Goal: Information Seeking & Learning: Learn about a topic

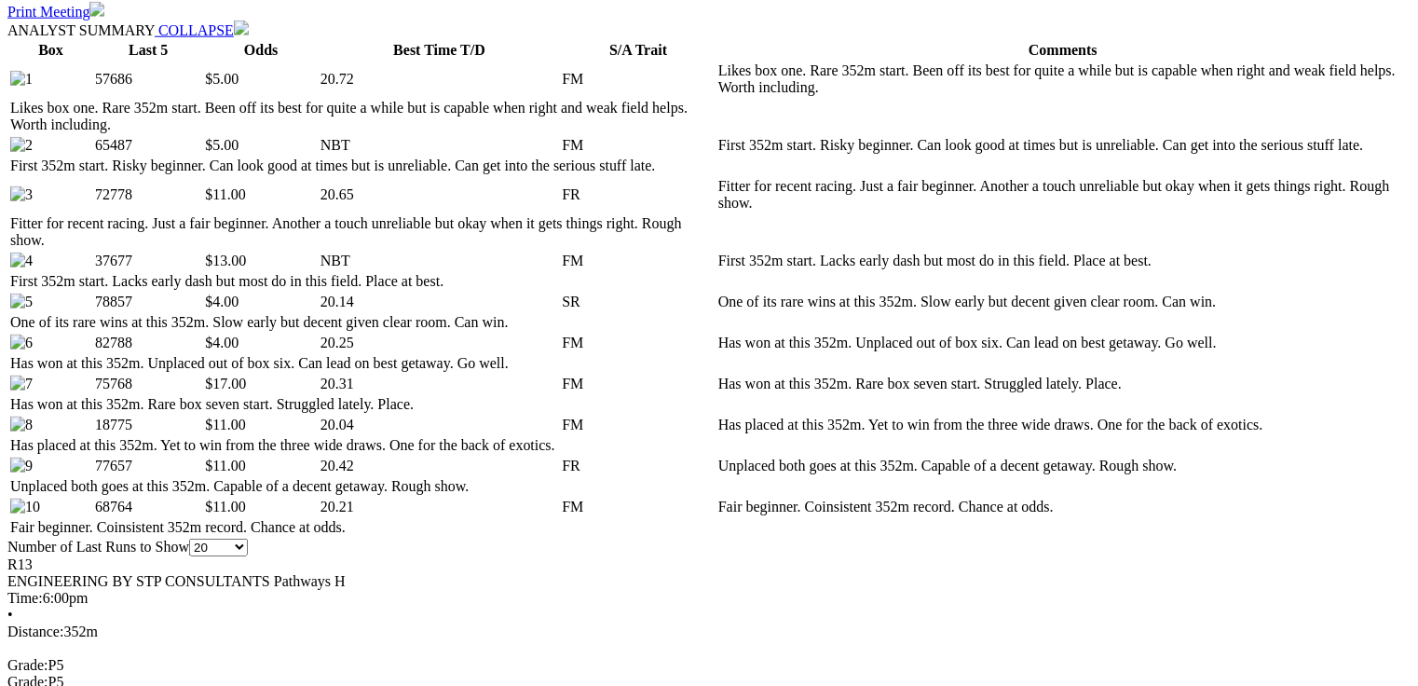
scroll to position [1038, 0]
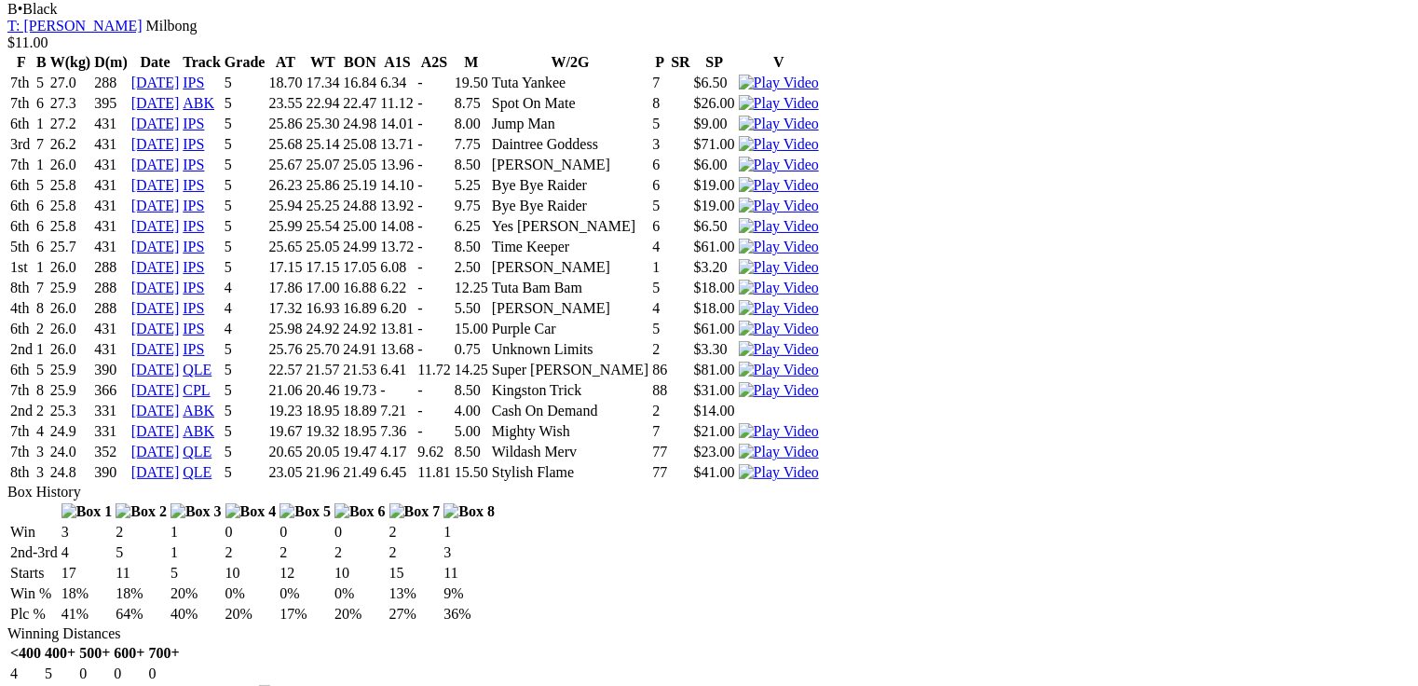
scroll to position [4671, 0]
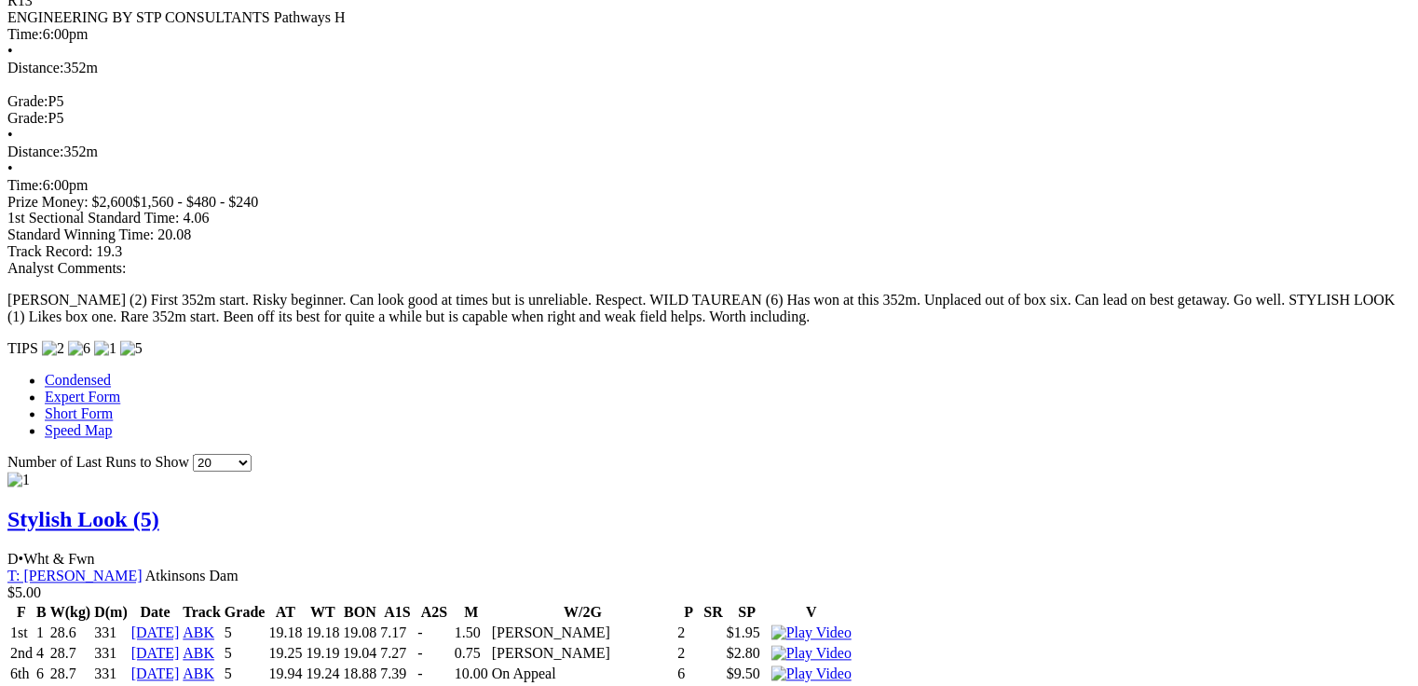
scroll to position [1558, 0]
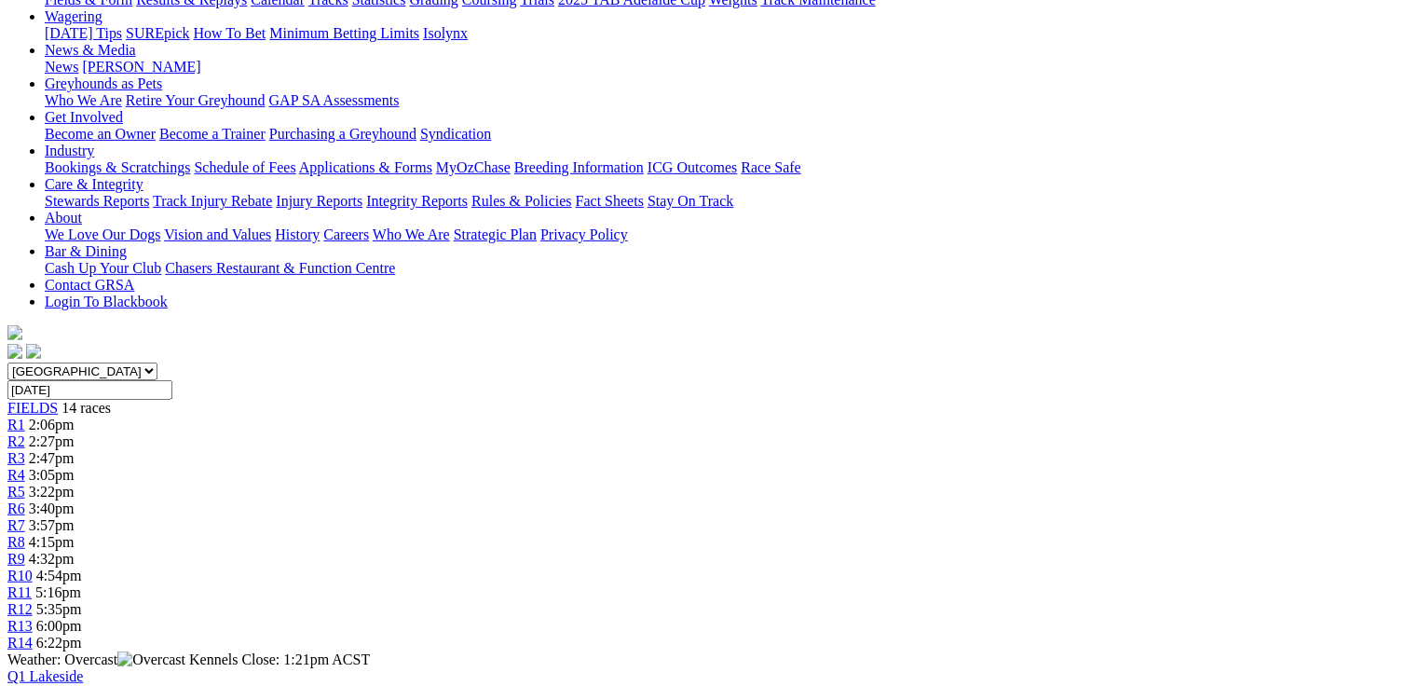
scroll to position [216, 0]
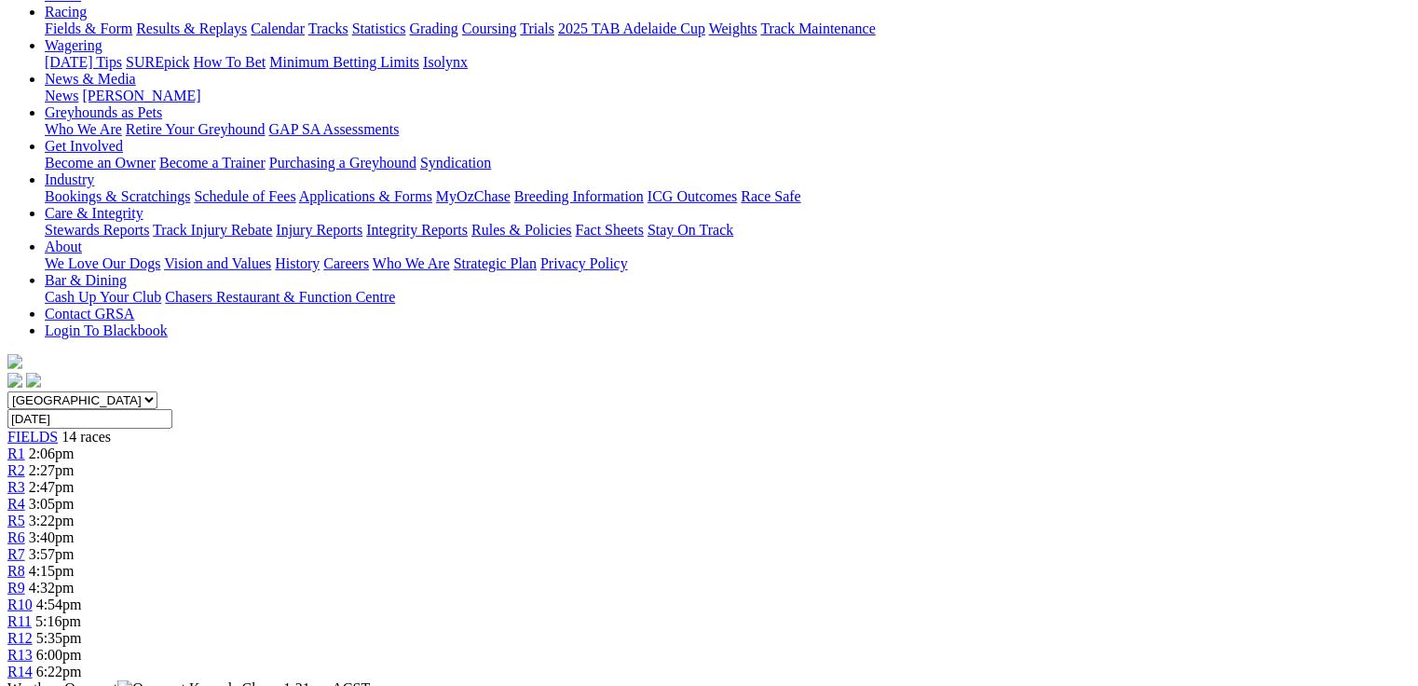
click at [82, 663] on span "6:22pm" at bounding box center [59, 671] width 46 height 16
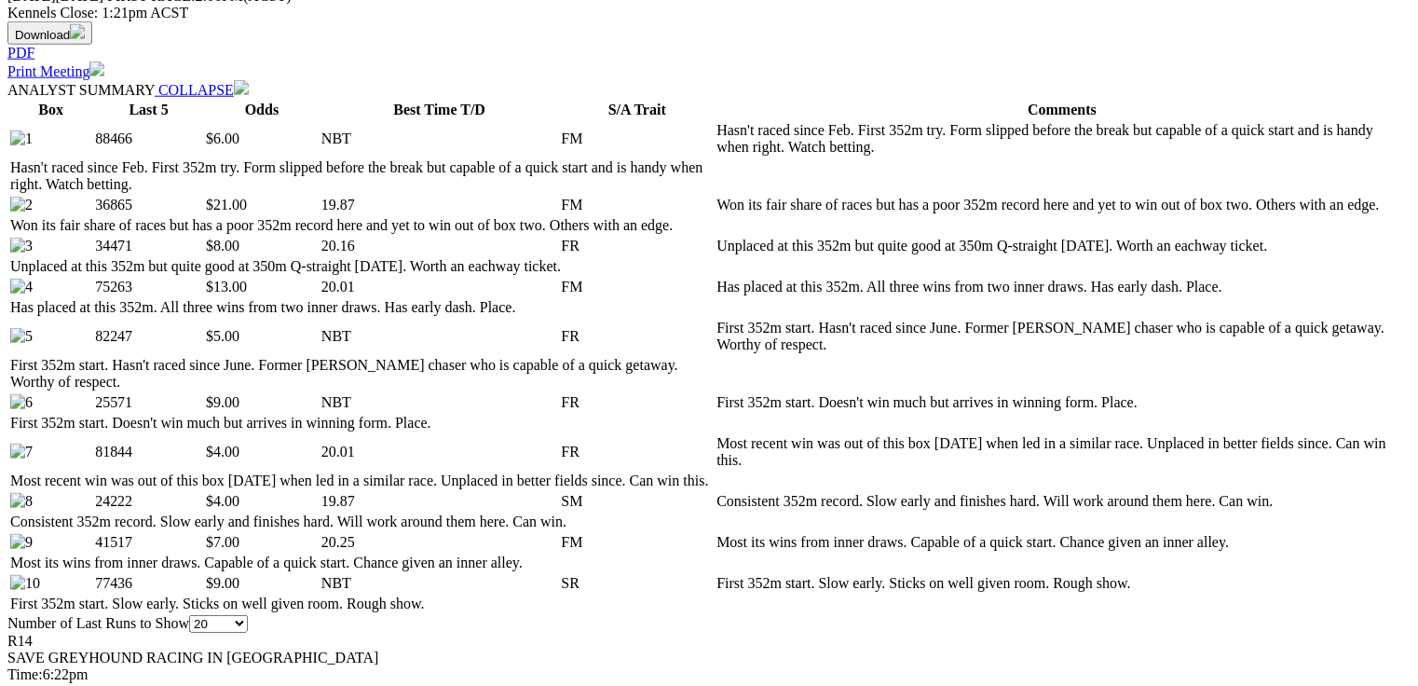
scroll to position [969, 0]
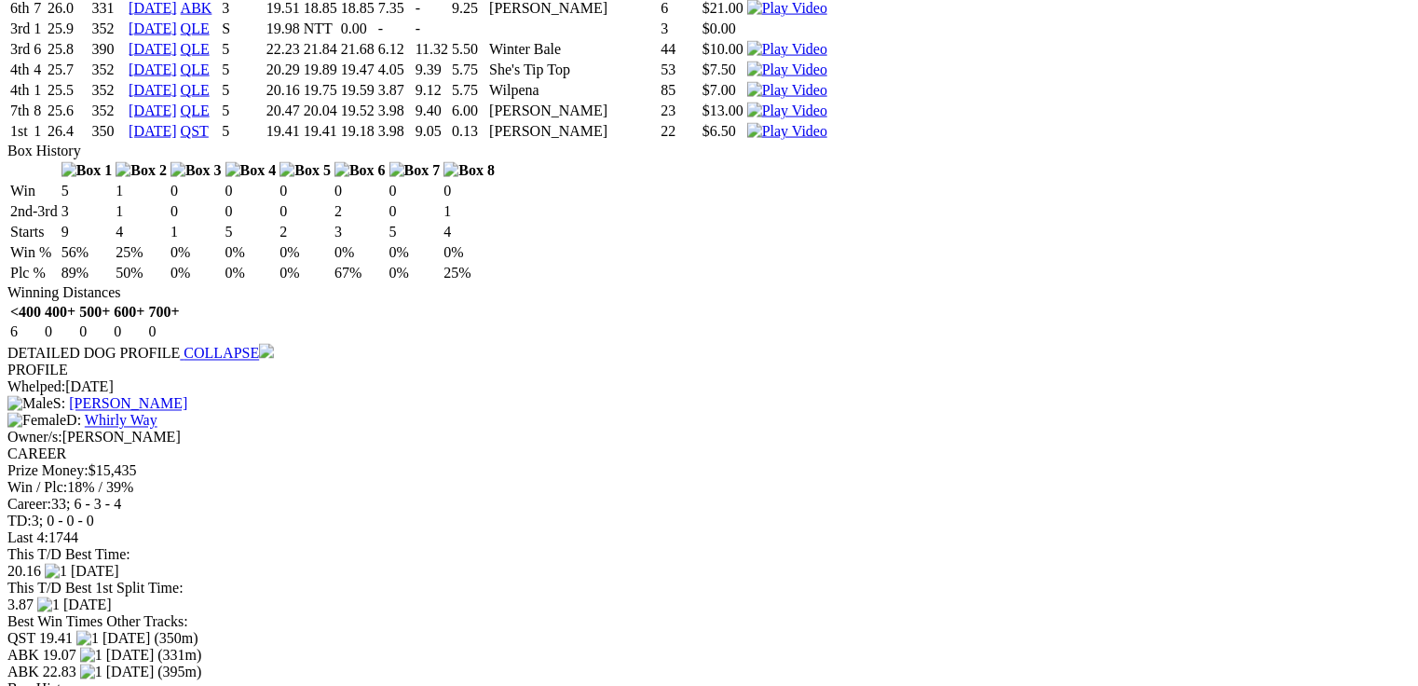
scroll to position [0, 0]
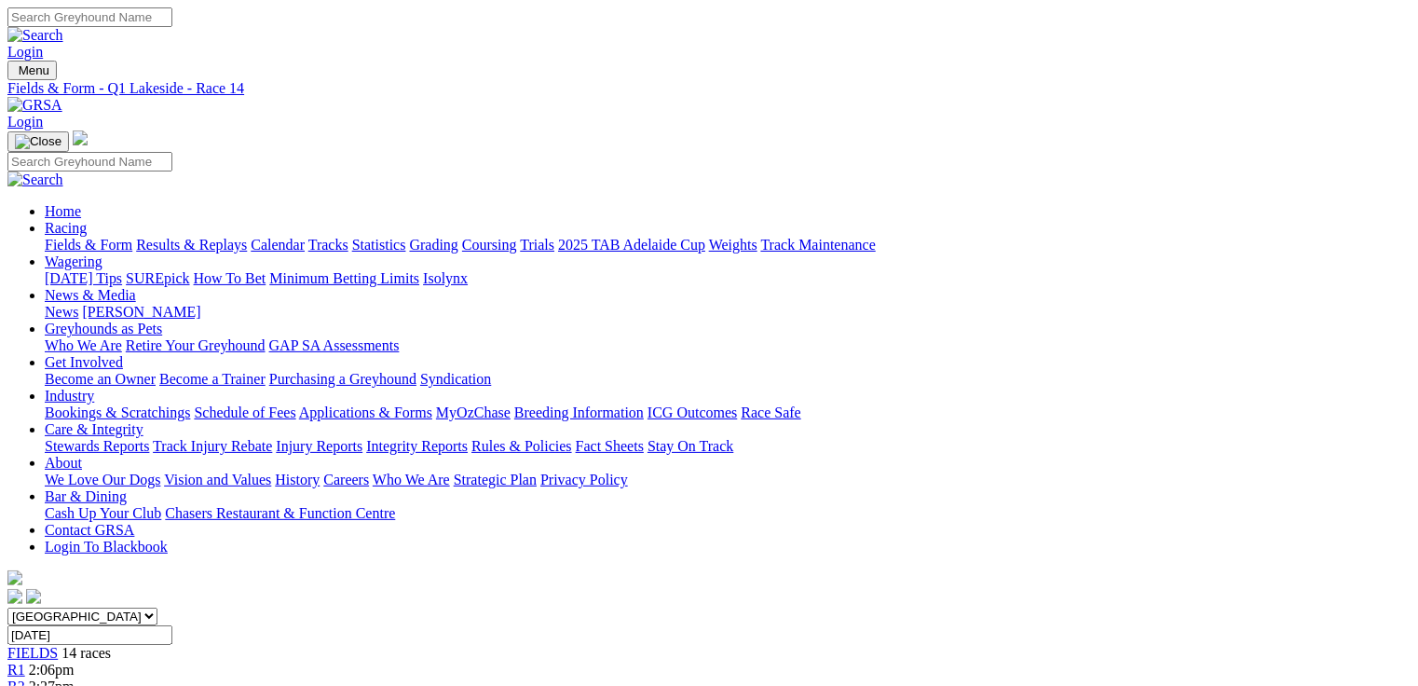
click at [67, 237] on link "Fields & Form" at bounding box center [89, 245] width 88 height 16
click at [157, 607] on select "South Australia New South Wales Northern Territory Queensland Tasmania Victoria…" at bounding box center [82, 616] width 150 height 18
select select "QLD"
click at [126, 607] on select "South Australia New South Wales Northern Territory Queensland Tasmania Victoria…" at bounding box center [82, 616] width 150 height 18
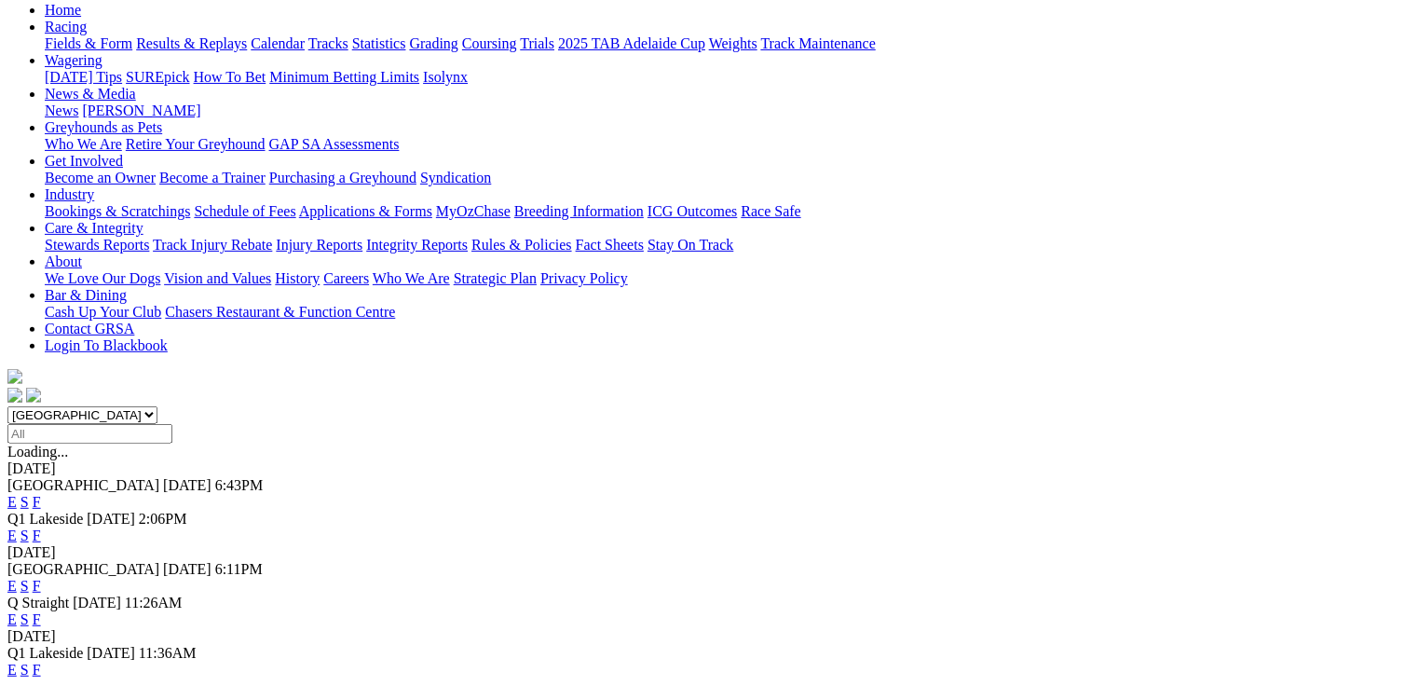
scroll to position [224, 0]
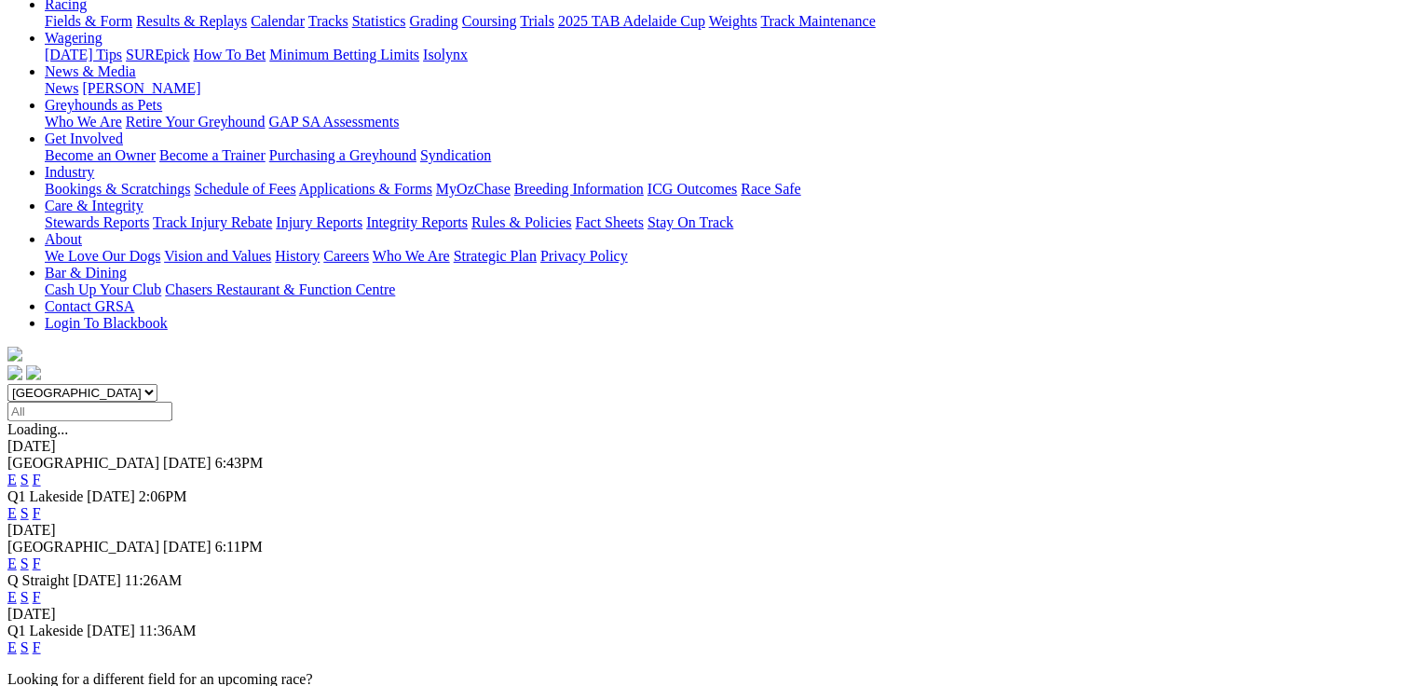
click at [17, 555] on link "E" at bounding box center [11, 563] width 9 height 16
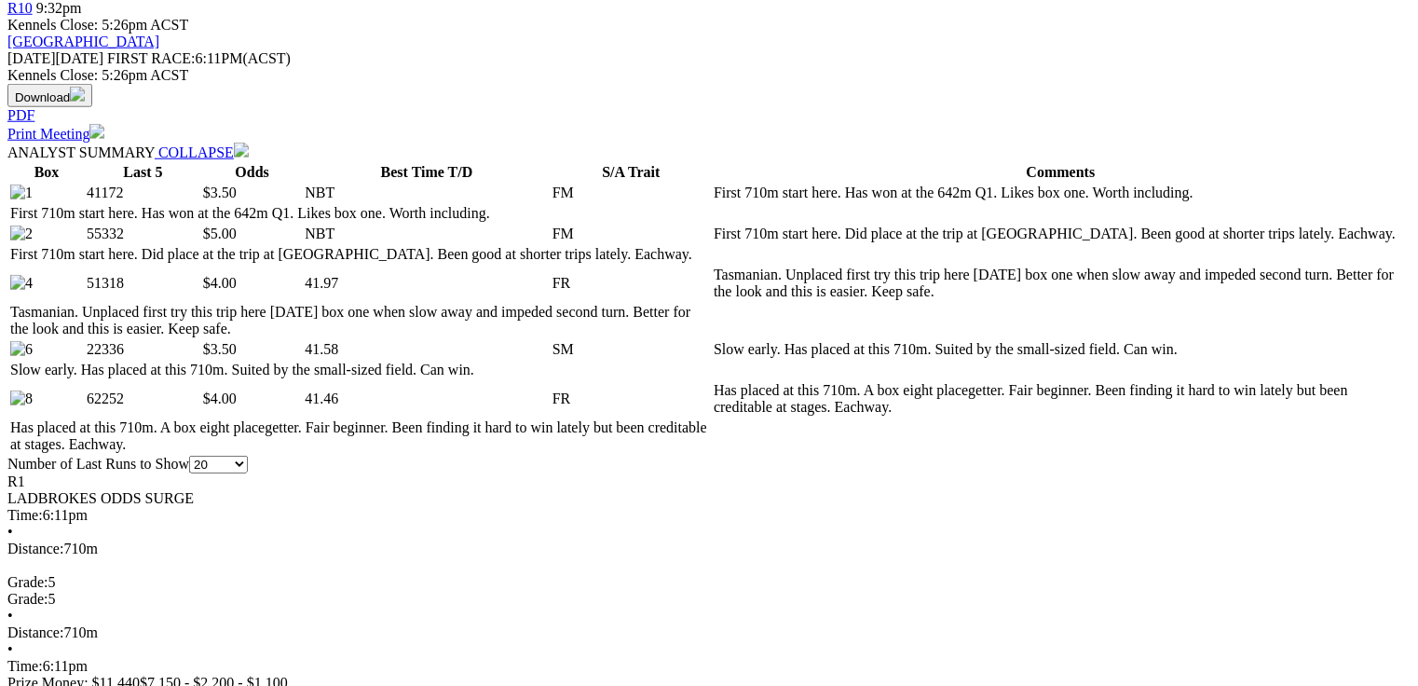
scroll to position [820, 0]
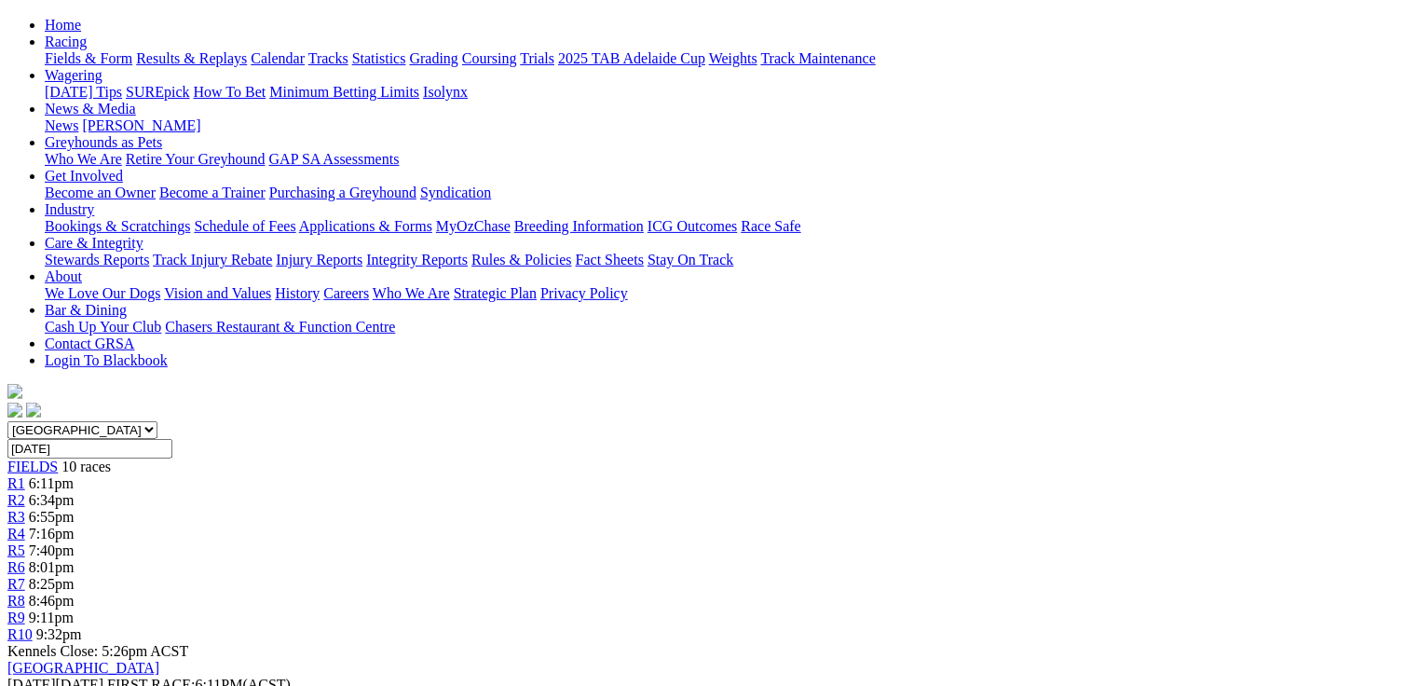
scroll to position [18, 0]
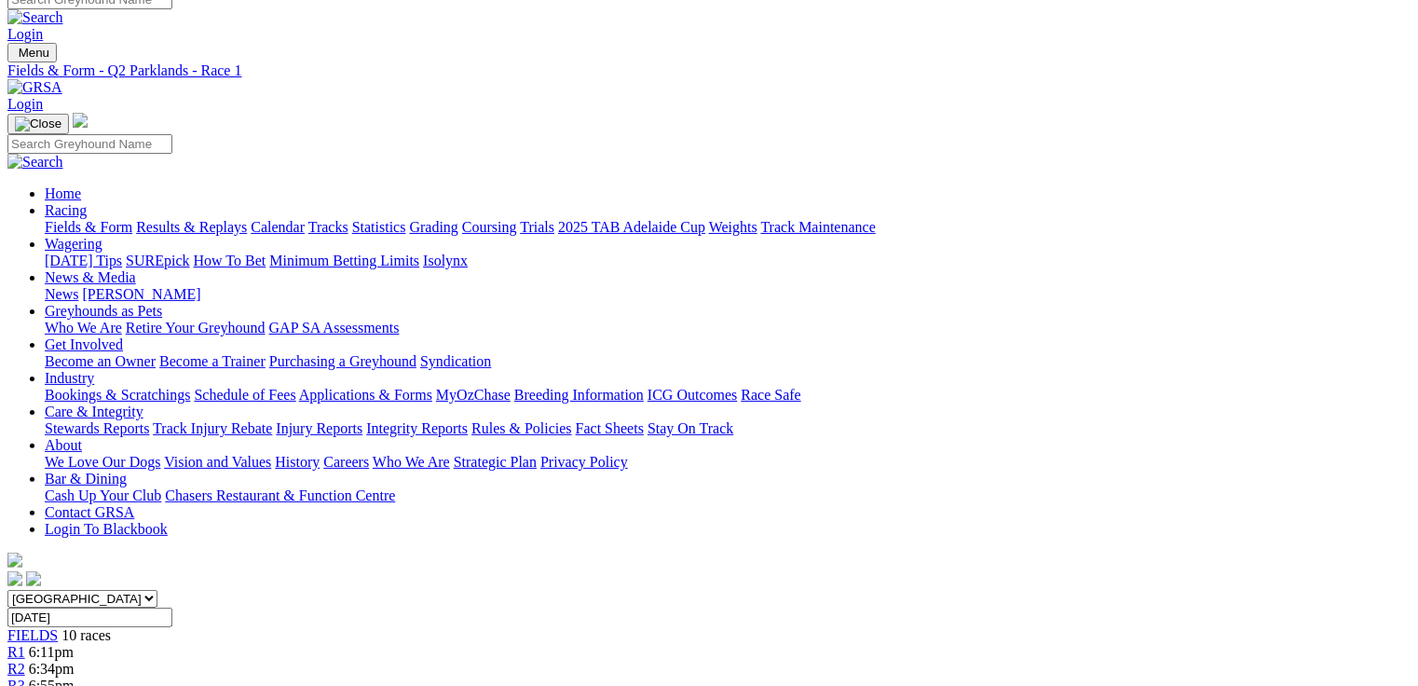
click at [25, 661] on span "R2" at bounding box center [16, 669] width 18 height 16
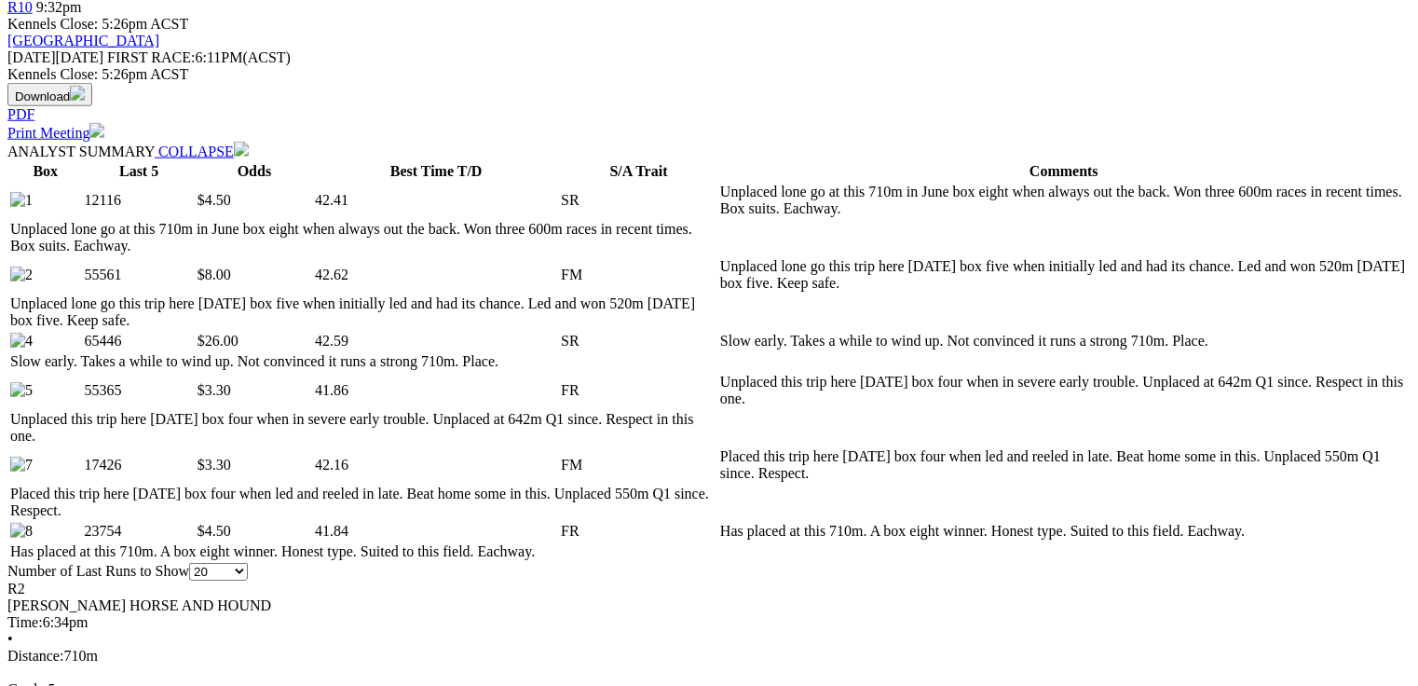
scroll to position [820, 0]
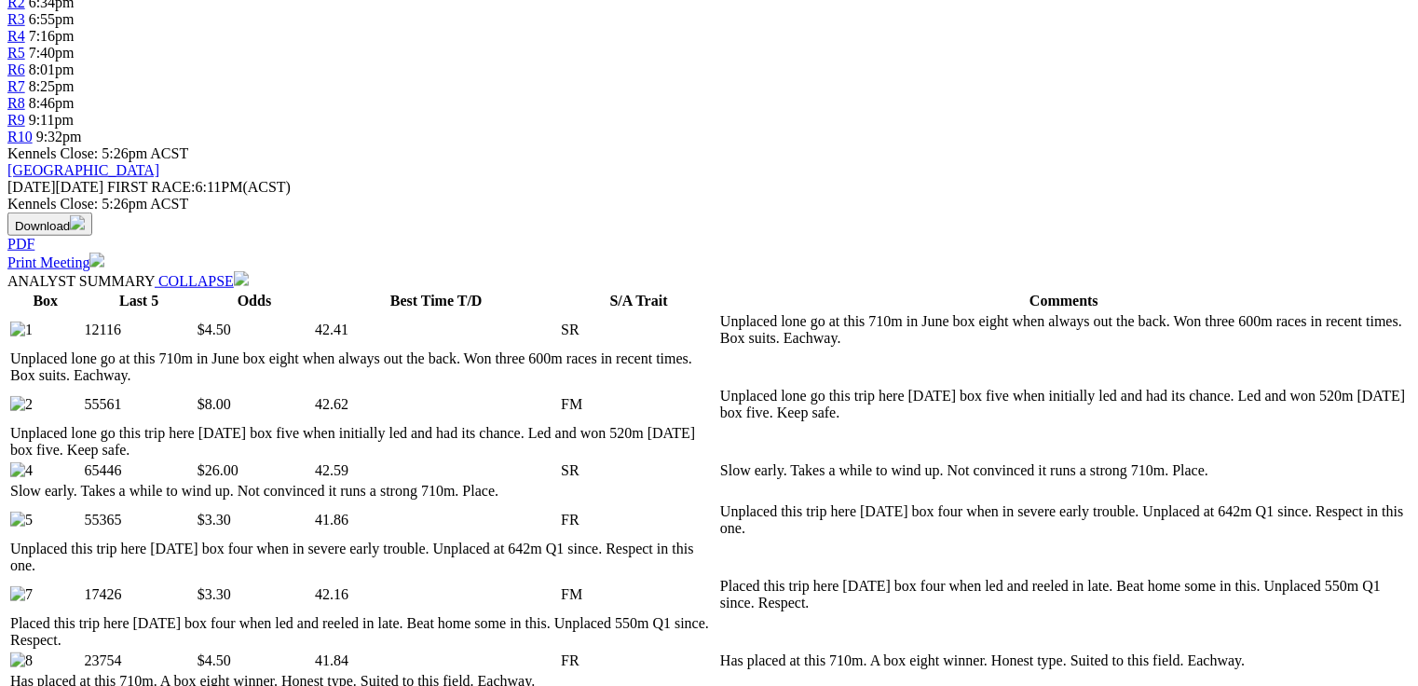
scroll to position [525, 0]
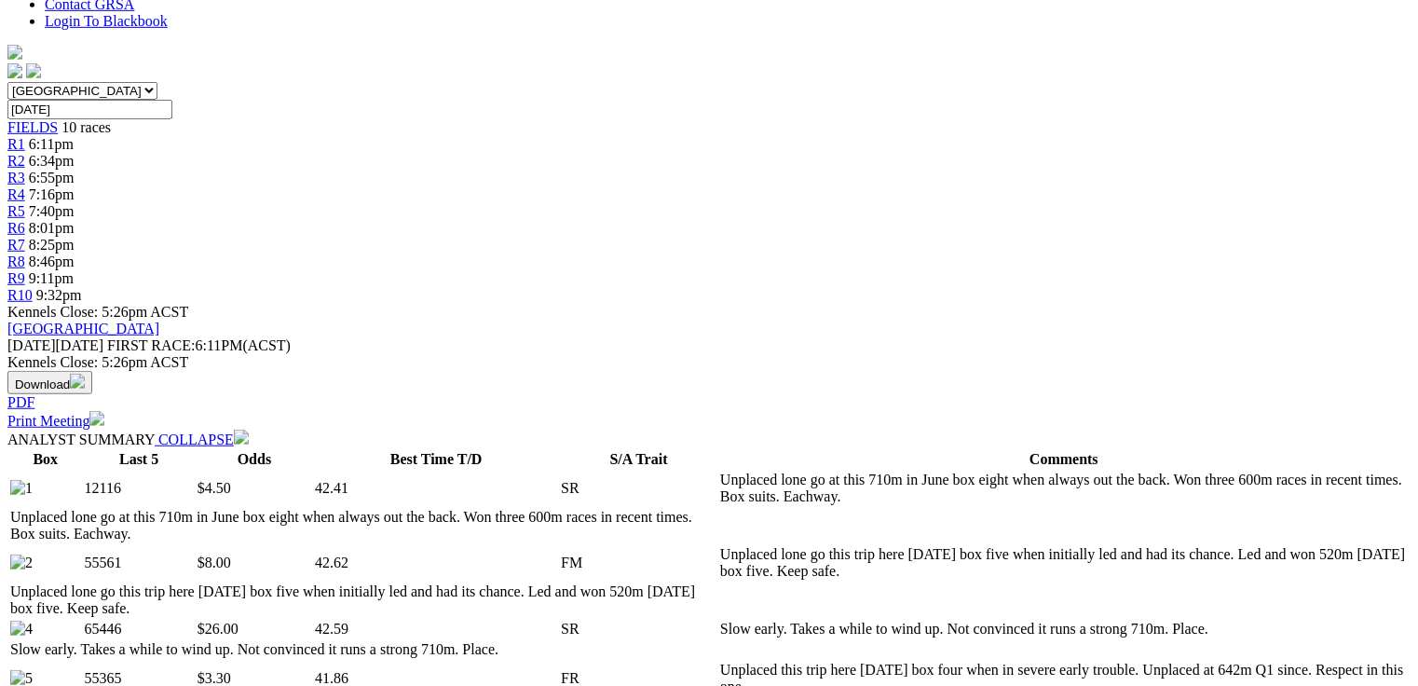
drag, startPoint x: 548, startPoint y: 244, endPoint x: 984, endPoint y: 293, distance: 438.8
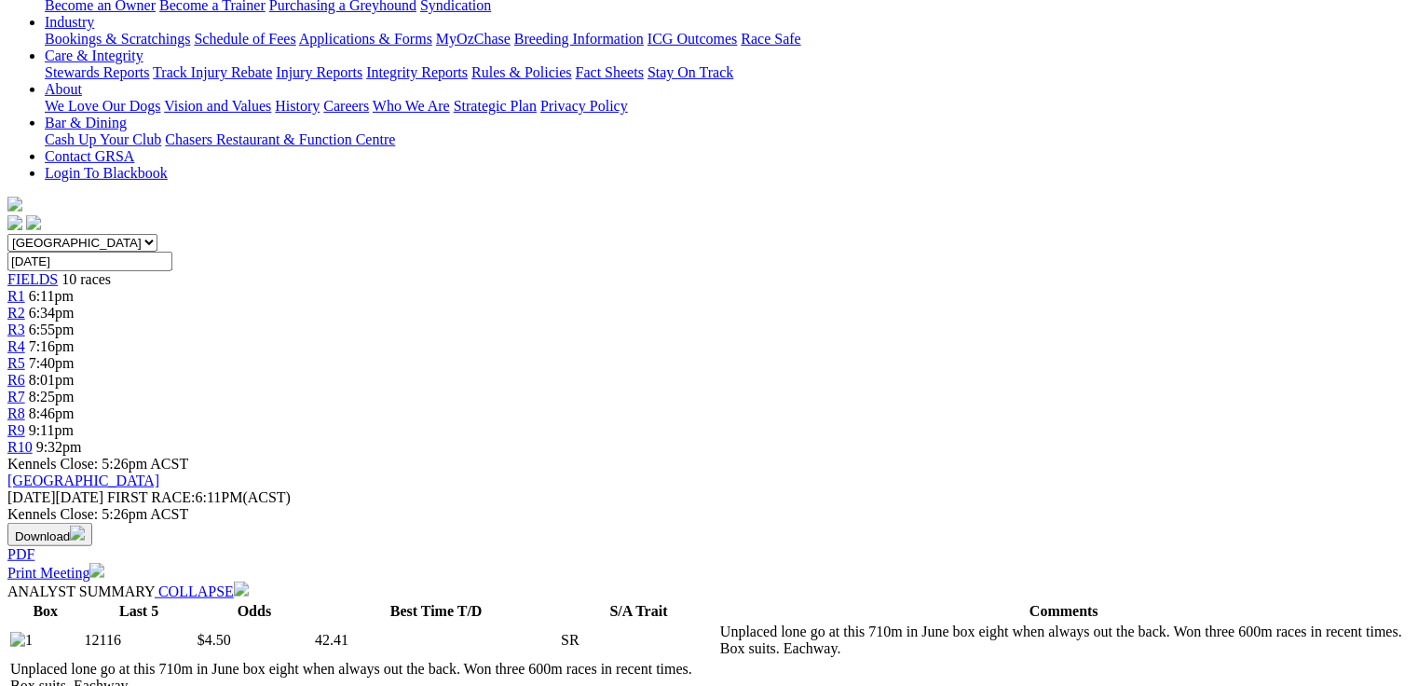
scroll to position [0, 0]
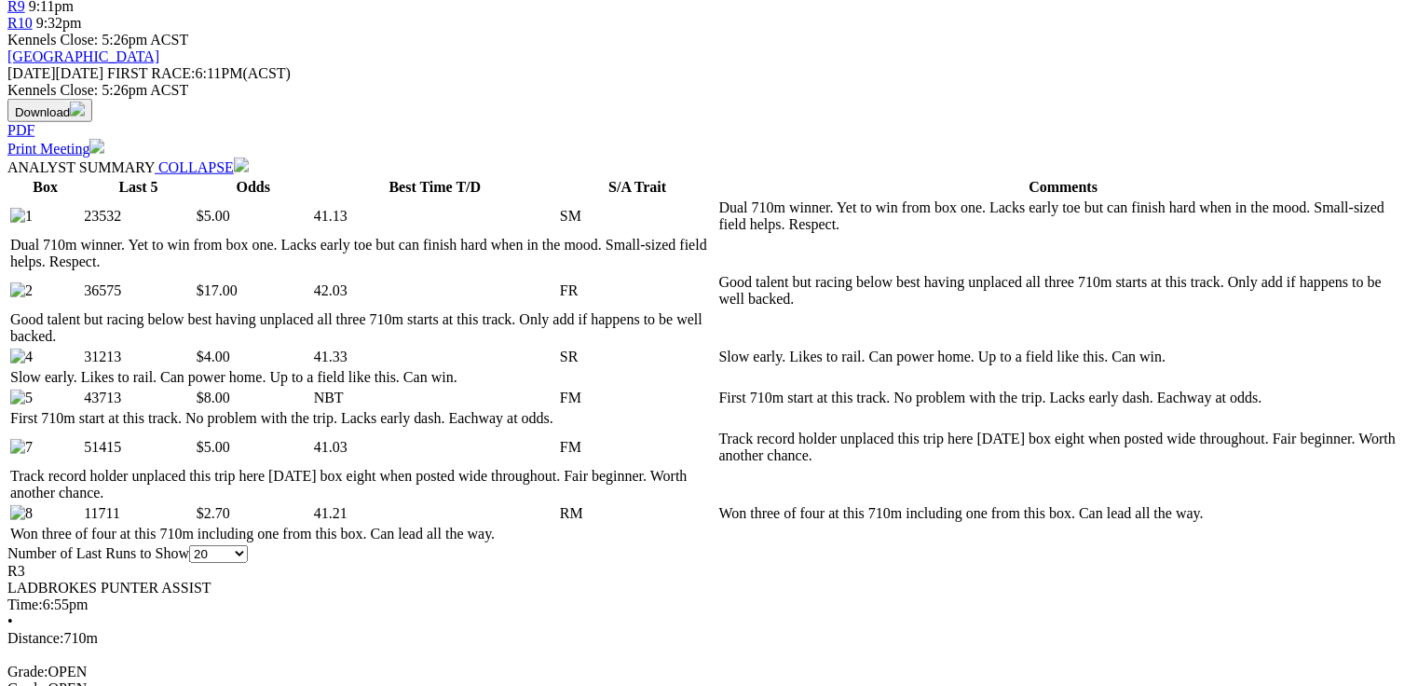
scroll to position [820, 0]
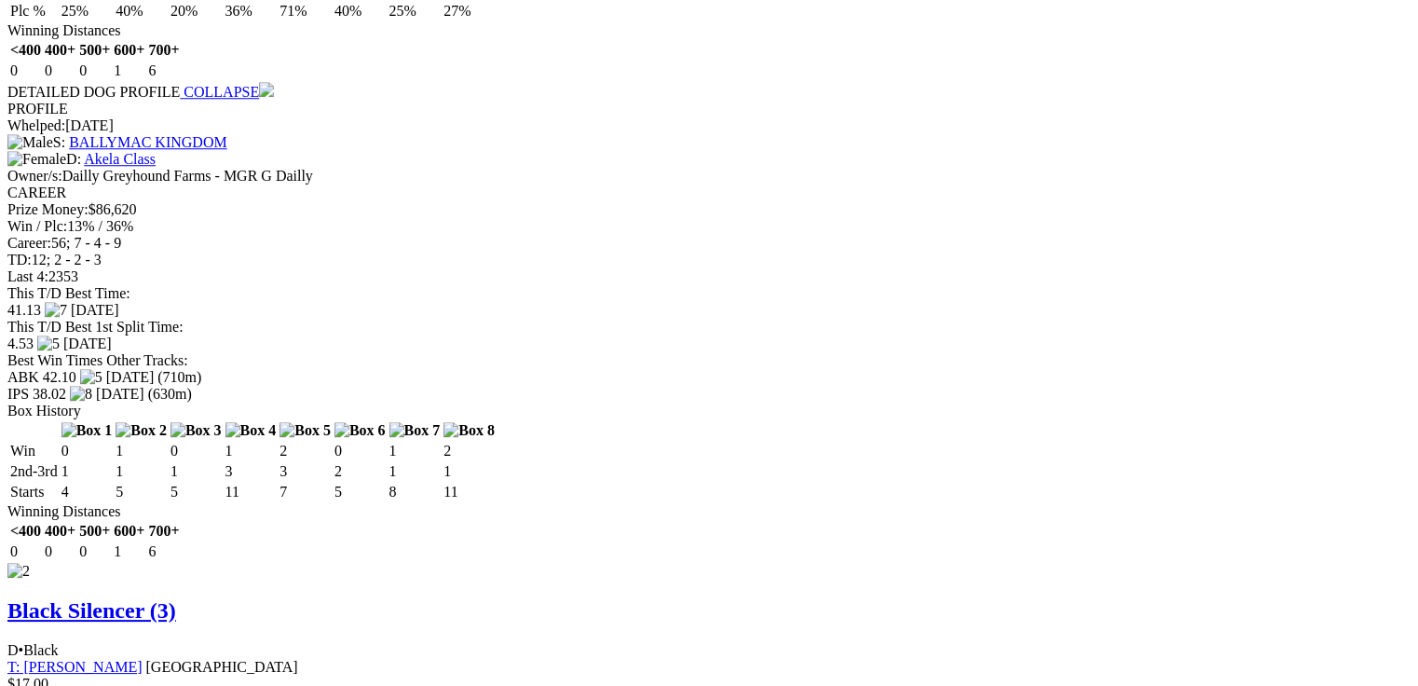
scroll to position [2534, 0]
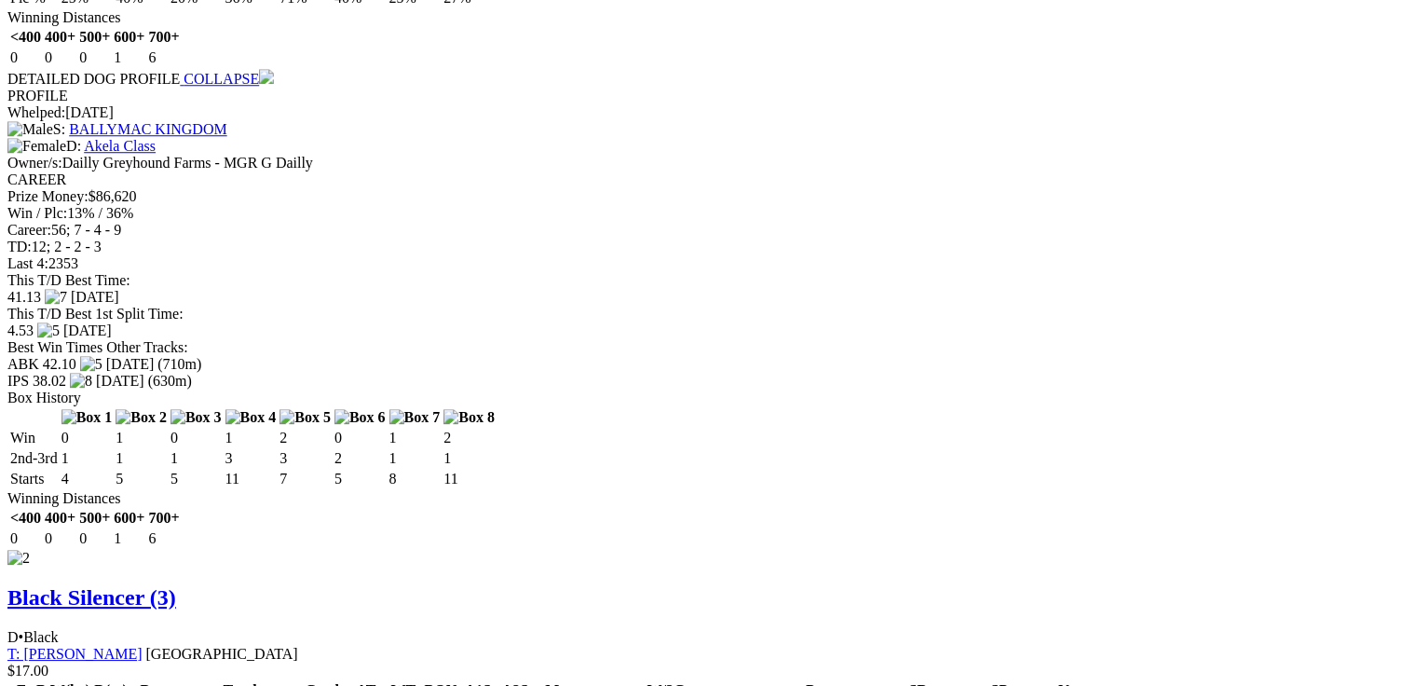
drag, startPoint x: 566, startPoint y: 525, endPoint x: 578, endPoint y: 527, distance: 11.3
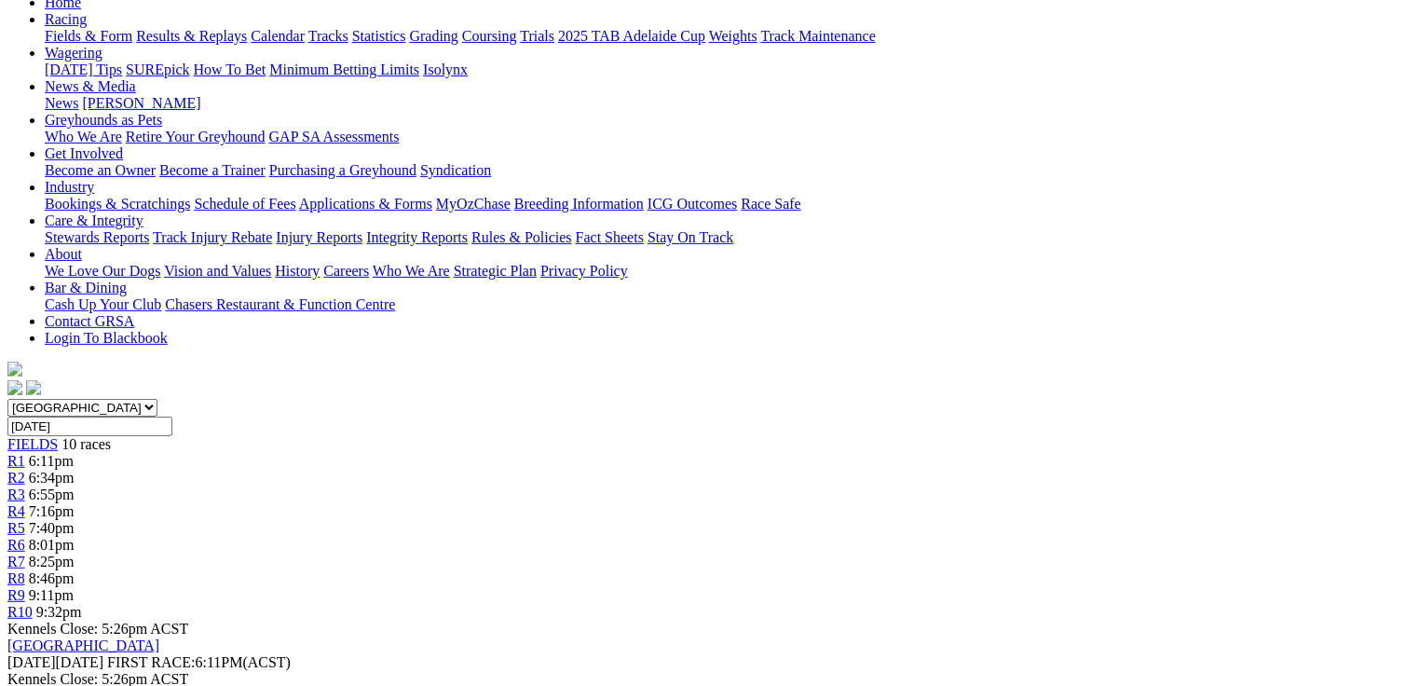
scroll to position [0, 0]
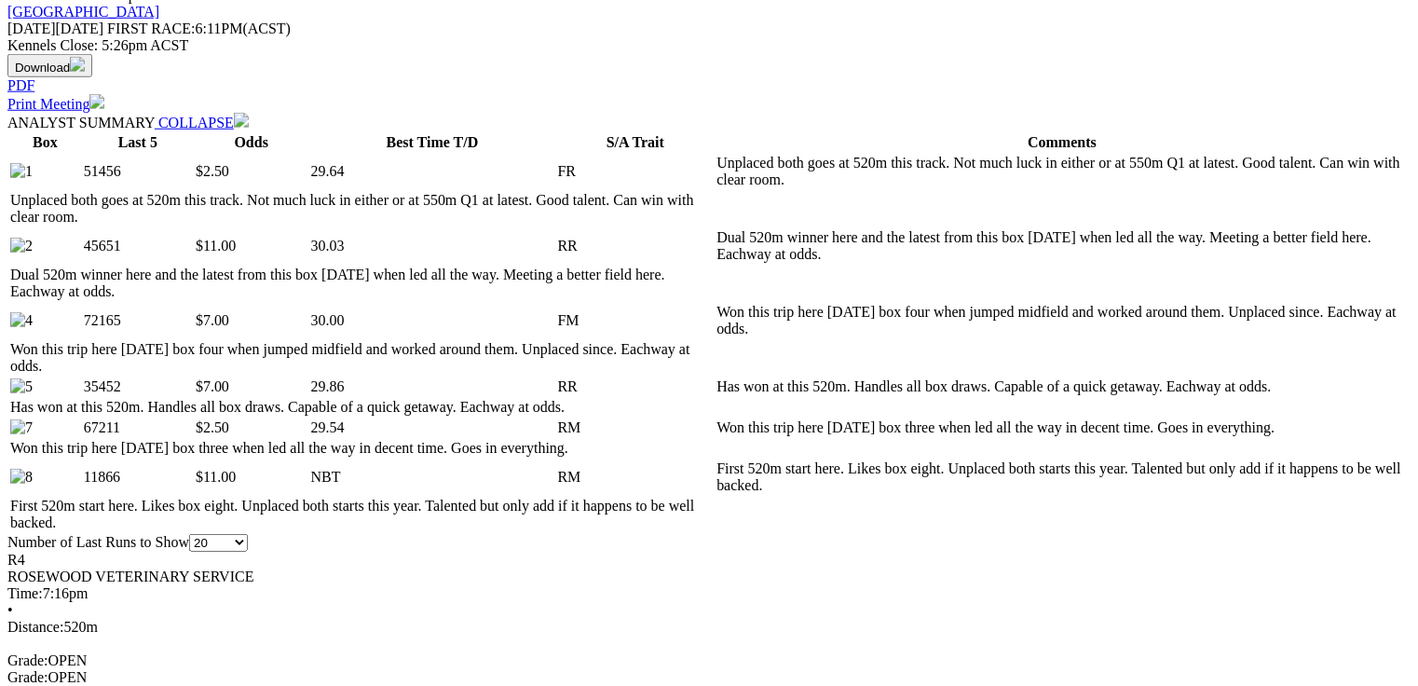
scroll to position [820, 0]
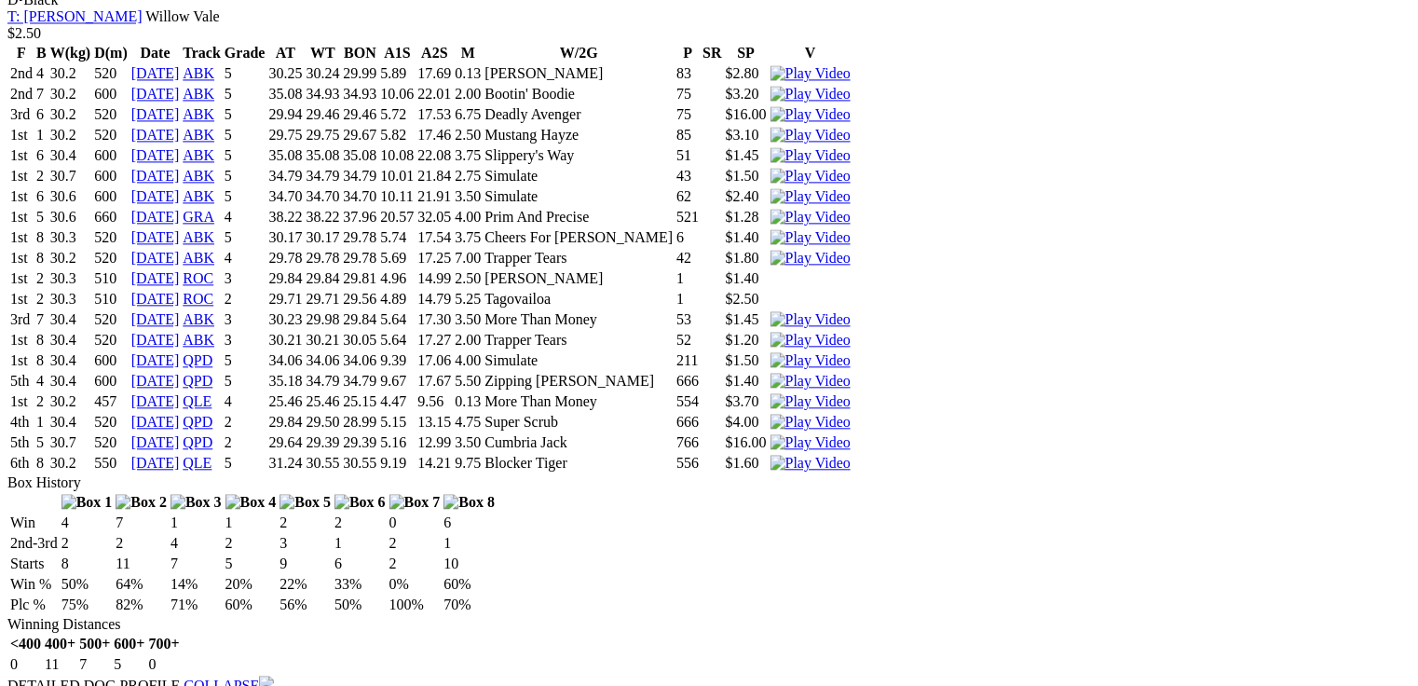
scroll to position [2013, 0]
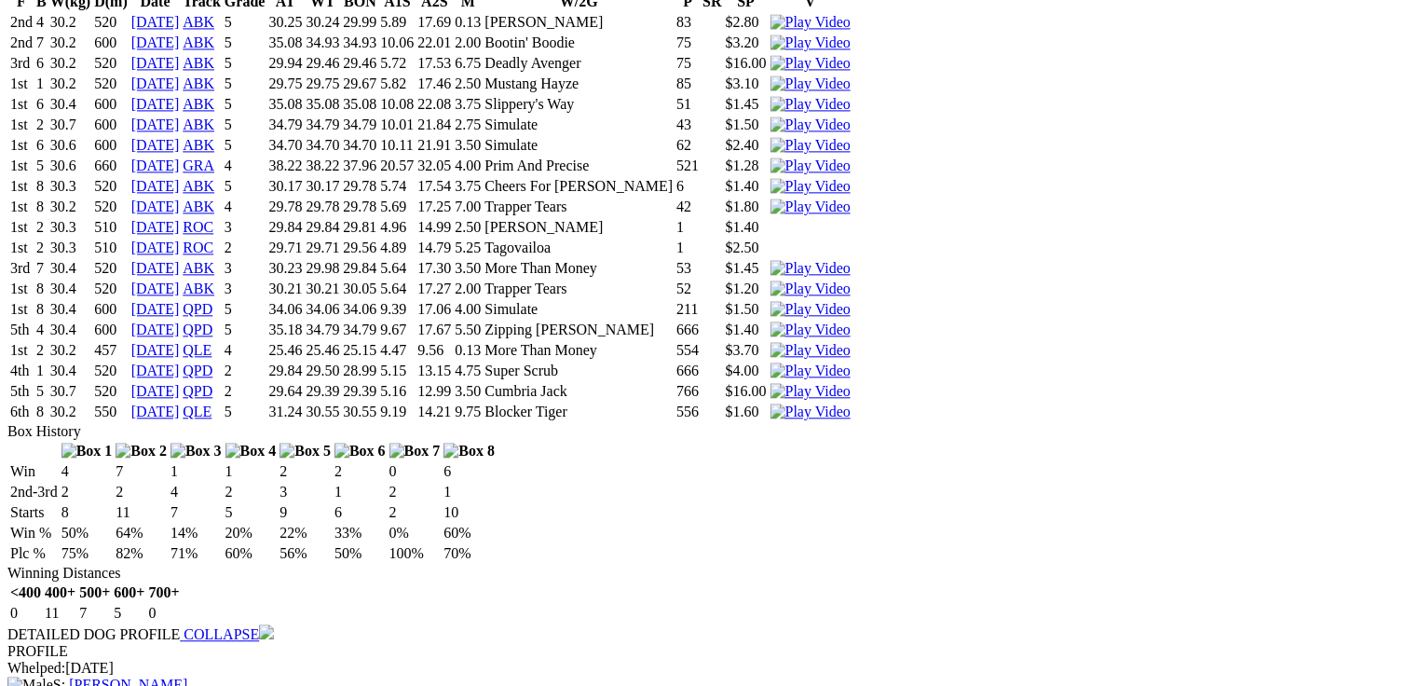
drag, startPoint x: 418, startPoint y: 457, endPoint x: 448, endPoint y: 457, distance: 29.8
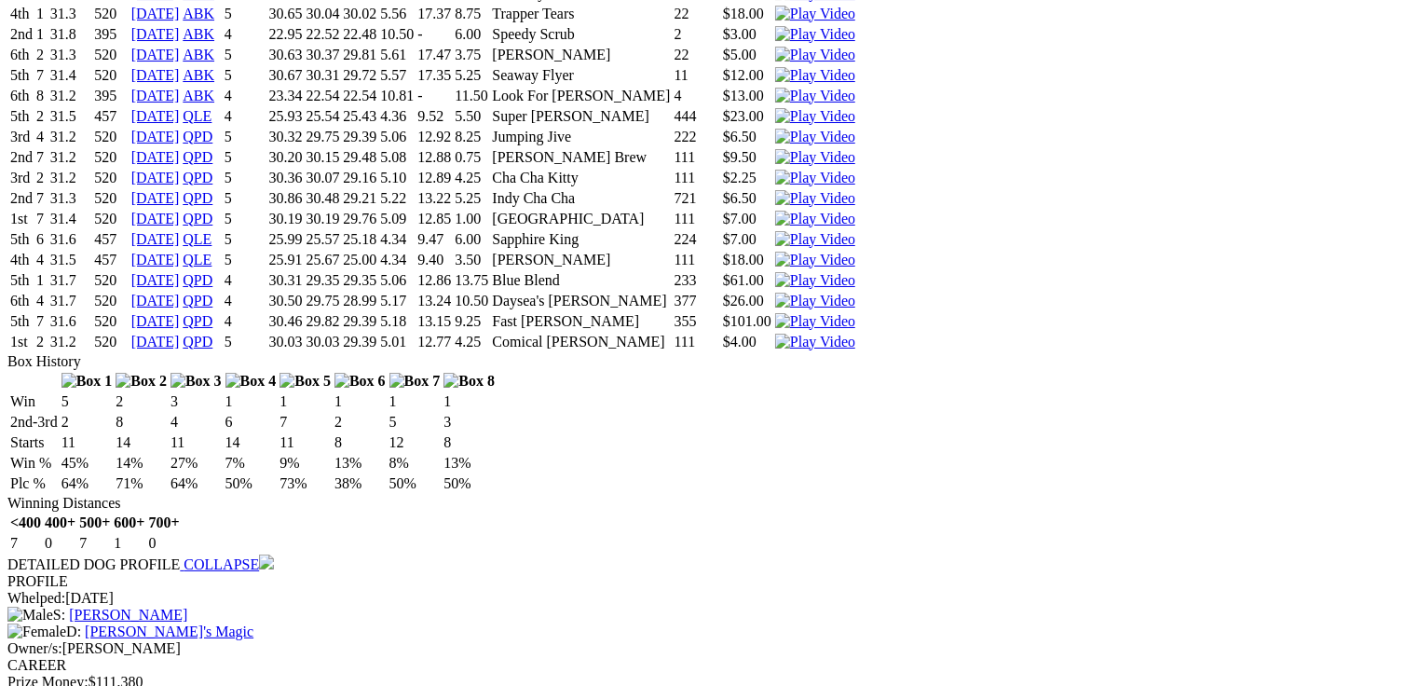
scroll to position [3664, 0]
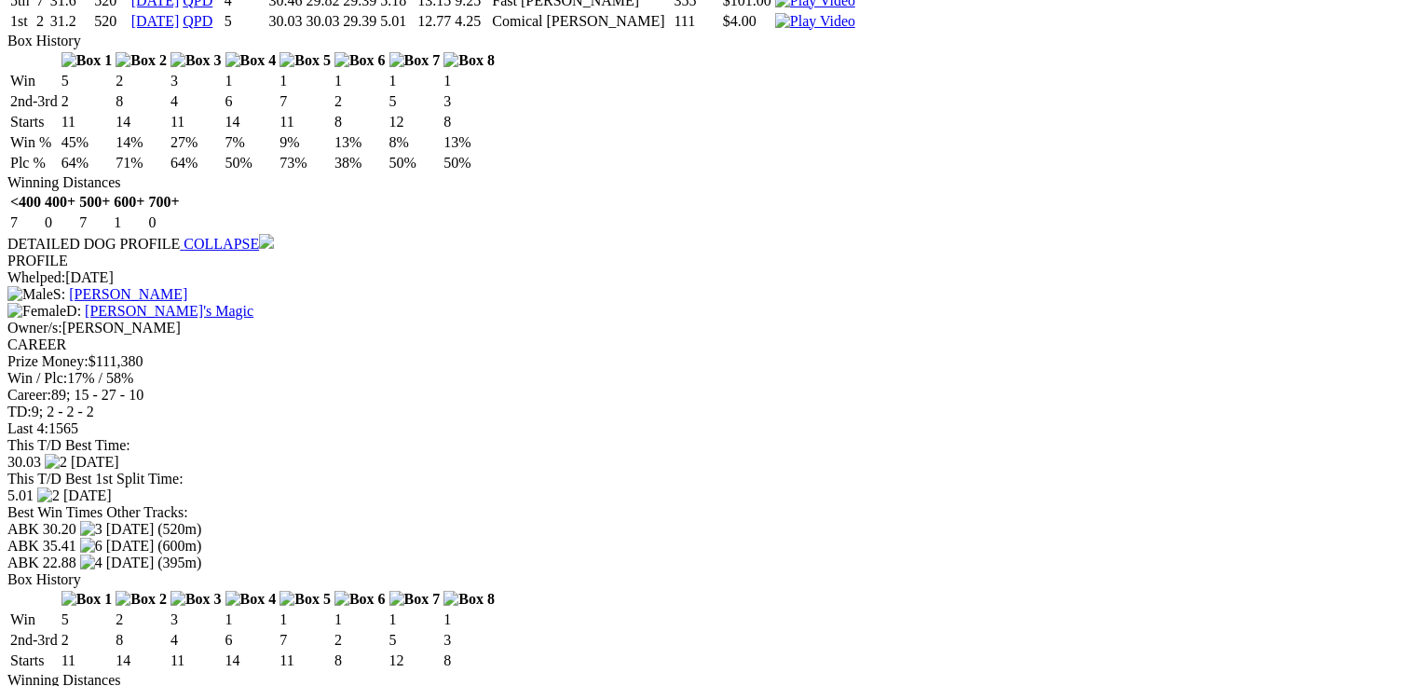
drag, startPoint x: 555, startPoint y: 486, endPoint x: 614, endPoint y: 484, distance: 58.7
drag, startPoint x: 544, startPoint y: 505, endPoint x: 577, endPoint y: 509, distance: 32.8
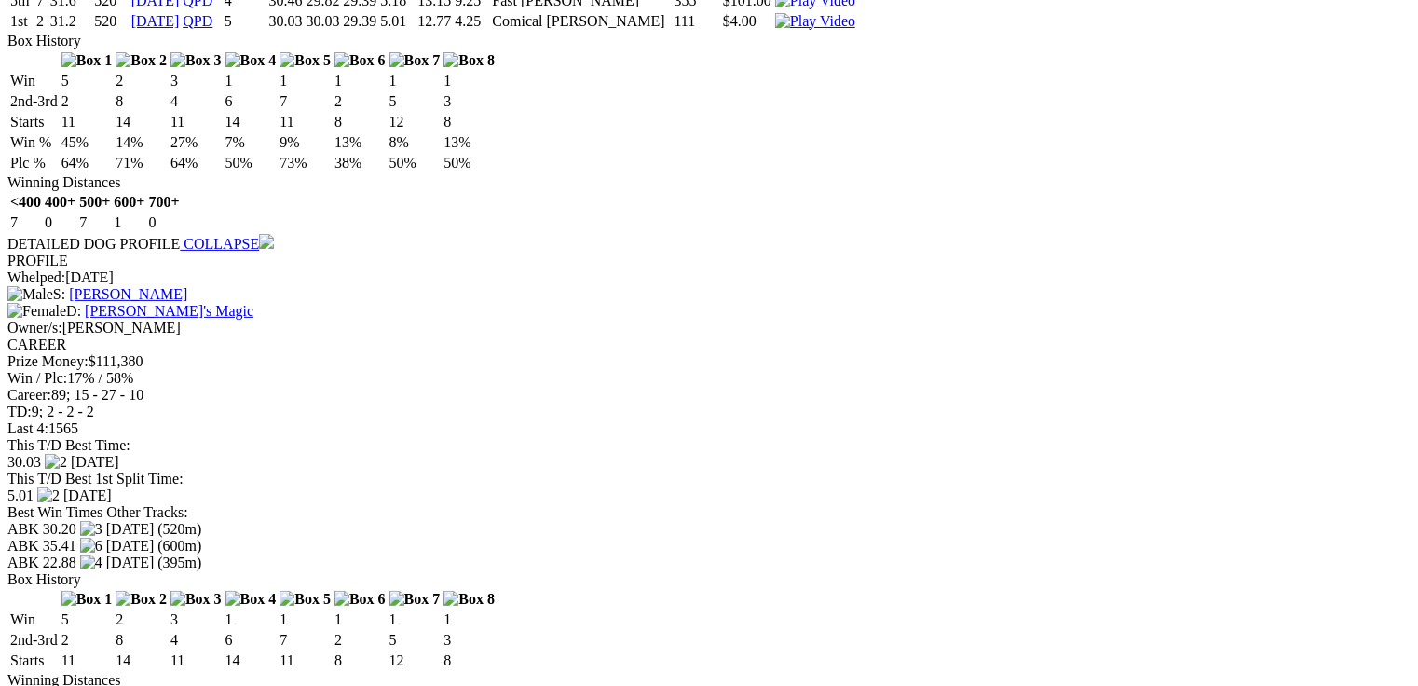
drag, startPoint x: 84, startPoint y: 142, endPoint x: 520, endPoint y: 171, distance: 437.0
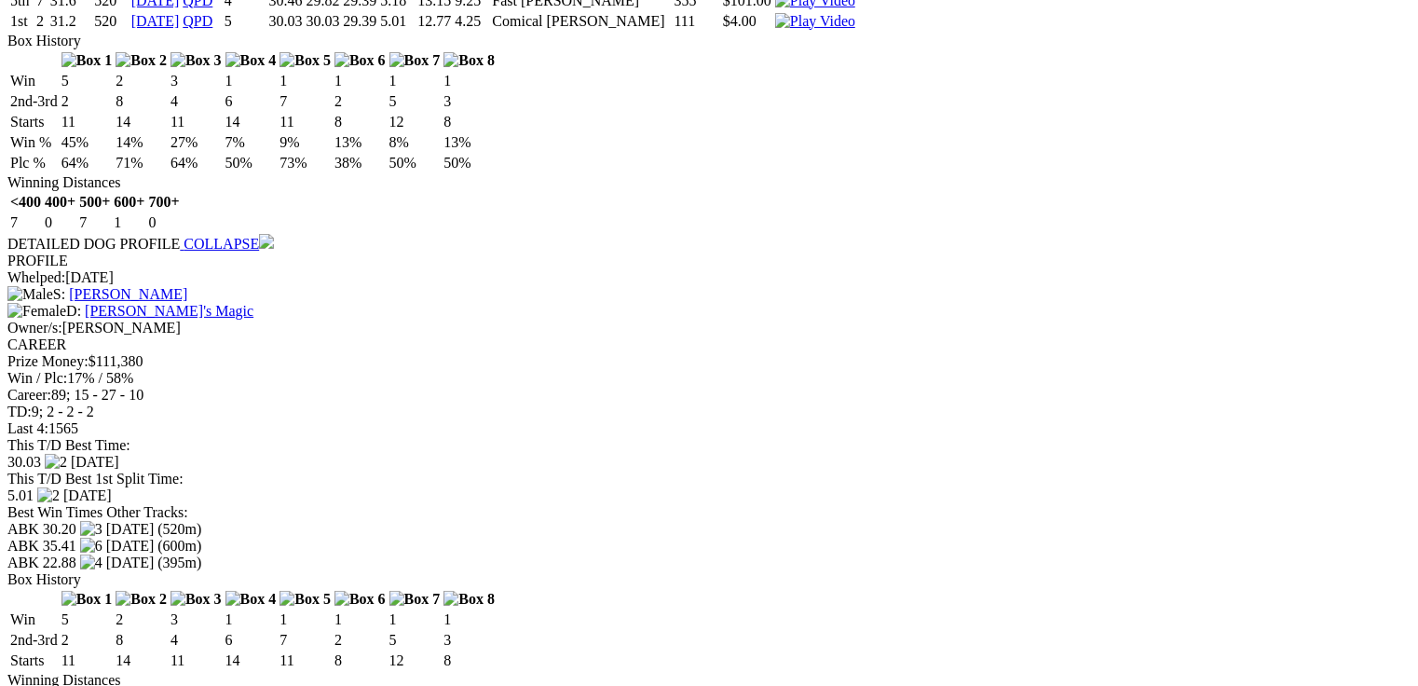
drag, startPoint x: 415, startPoint y: 89, endPoint x: 516, endPoint y: 93, distance: 101.6
drag, startPoint x: 474, startPoint y: 108, endPoint x: 390, endPoint y: 35, distance: 111.0
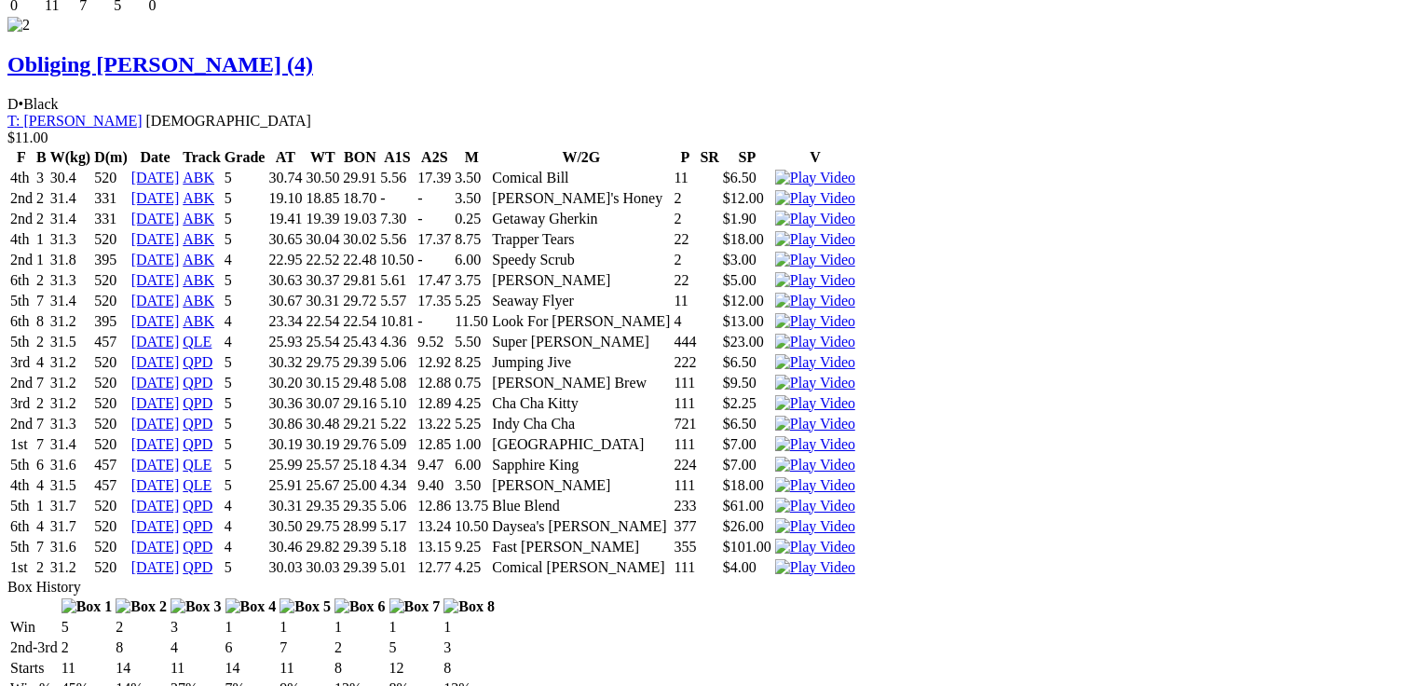
scroll to position [3214, 0]
